Goal: Feedback & Contribution: Leave review/rating

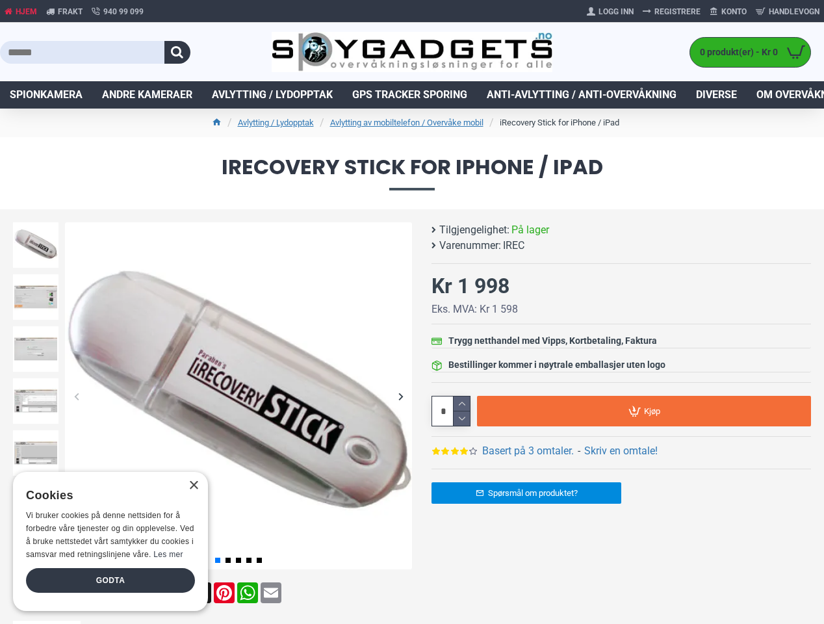
click at [177, 52] on button "button" at bounding box center [177, 52] width 26 height 23
click at [76, 396] on div "Previous slide" at bounding box center [76, 396] width 23 height 23
click at [400, 396] on div "Next slide" at bounding box center [400, 396] width 23 height 23
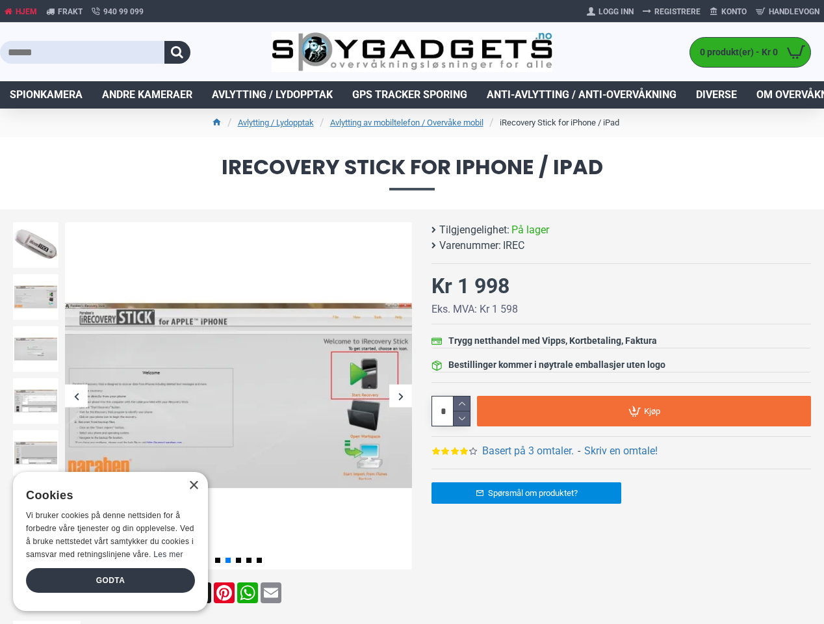
click at [36, 225] on div "Previous slide" at bounding box center [36, 225] width 52 height 13
click at [528, 451] on link "Basert på 3 omtaler." at bounding box center [528, 451] width 92 height 16
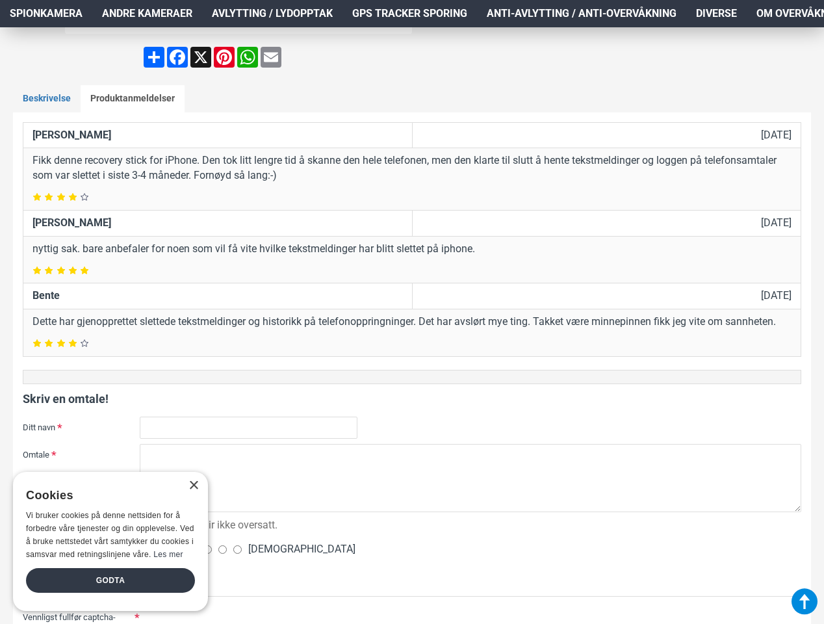
click at [461, 419] on div at bounding box center [471, 428] width 662 height 22
click at [644, 411] on form "[PERSON_NAME] [DATE] Fikk denne recovery stick for iPhone. Den tok litt lengre …" at bounding box center [412, 548] width 779 height 853
click at [193, 485] on div "×" at bounding box center [193, 486] width 10 height 10
